Goal: Task Accomplishment & Management: Manage account settings

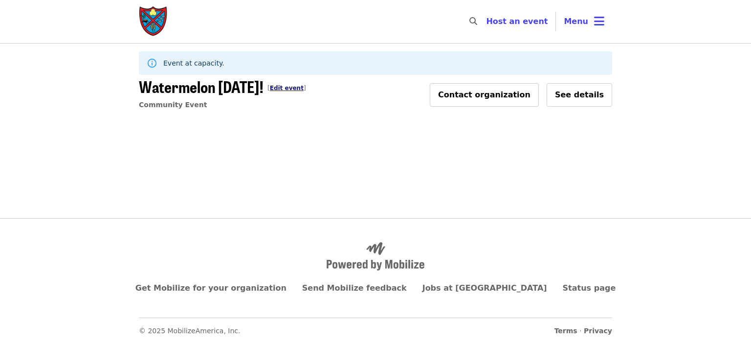
click at [297, 89] on link "Edit event" at bounding box center [287, 88] width 34 height 7
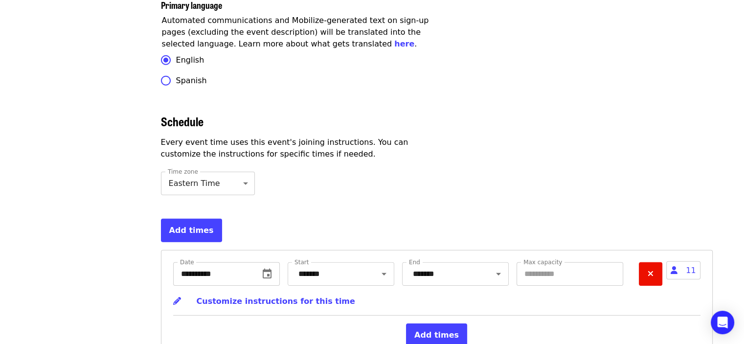
scroll to position [3000, 0]
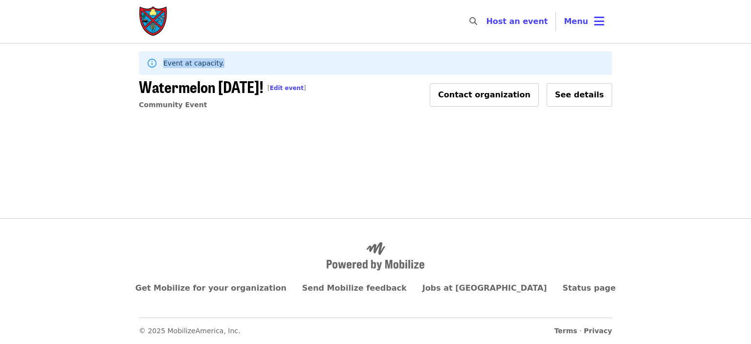
drag, startPoint x: 218, startPoint y: 64, endPoint x: 163, endPoint y: 64, distance: 55.2
click at [163, 64] on div "Event at capacity." at bounding box center [375, 62] width 473 height 23
copy span "Event at capacity."
